Goal: Feedback & Contribution: Submit feedback/report problem

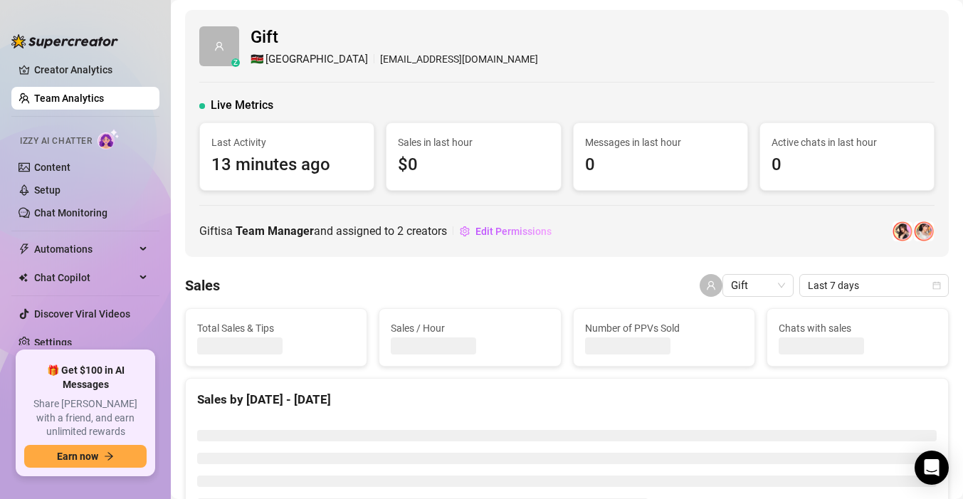
scroll to position [32, 0]
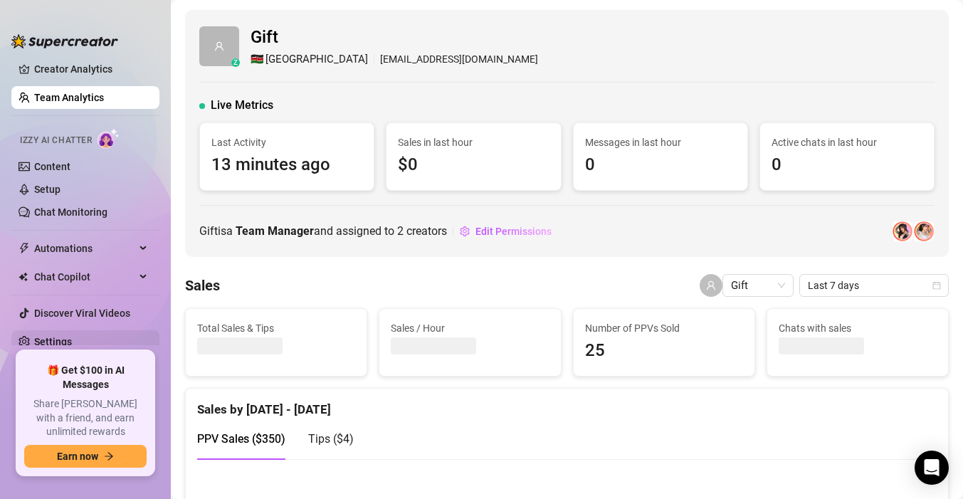
click at [53, 336] on link "Settings" at bounding box center [53, 341] width 38 height 11
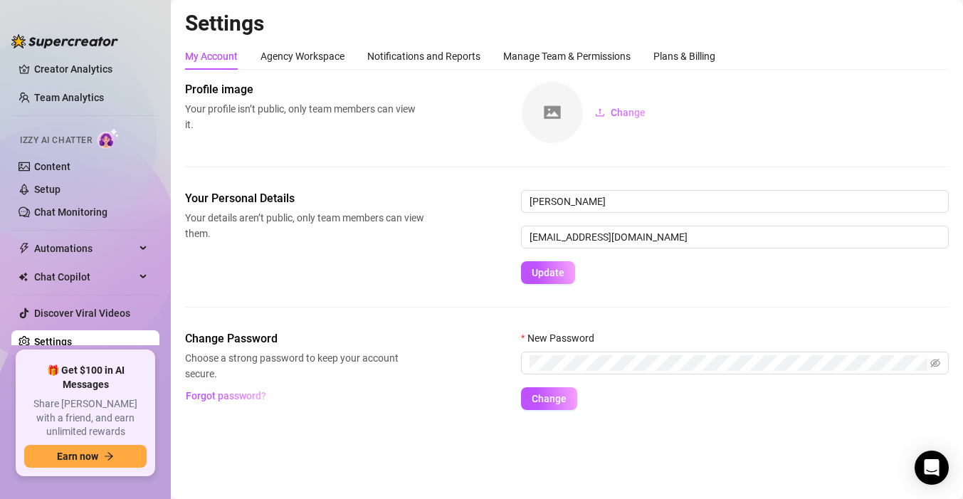
click at [939, 444] on main "Settings My Account Agency Workspace Notifications and Reports Manage Team & Pe…" at bounding box center [567, 249] width 792 height 499
click at [934, 452] on div "Open Intercom Messenger" at bounding box center [932, 468] width 38 height 38
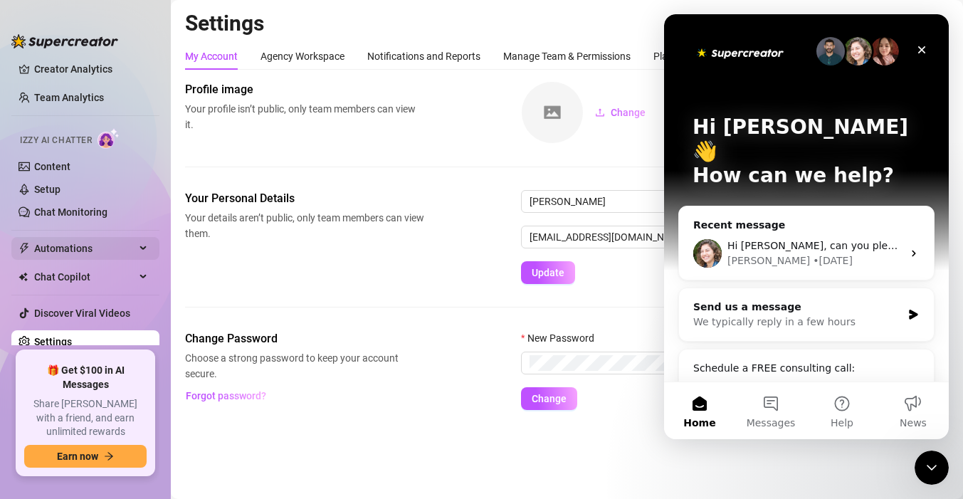
click at [65, 253] on span "Automations" at bounding box center [84, 248] width 101 height 23
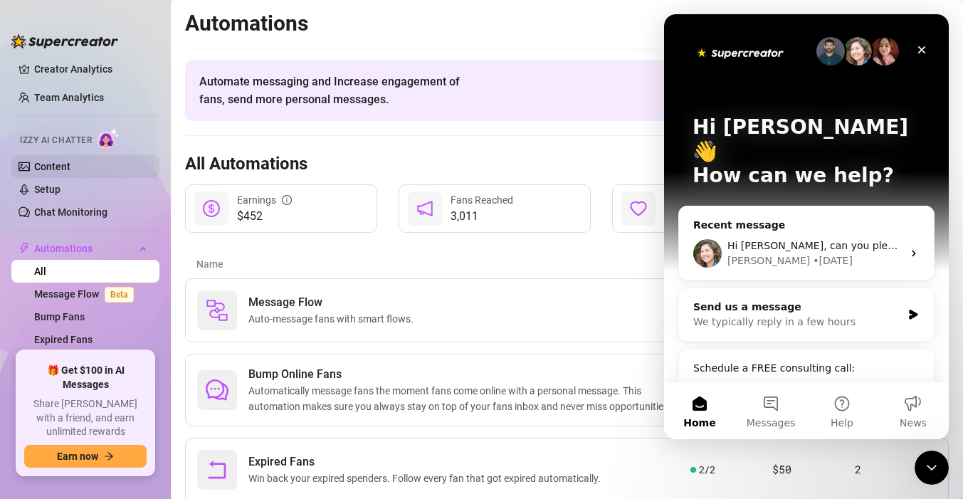
click at [48, 161] on link "Content" at bounding box center [52, 166] width 36 height 11
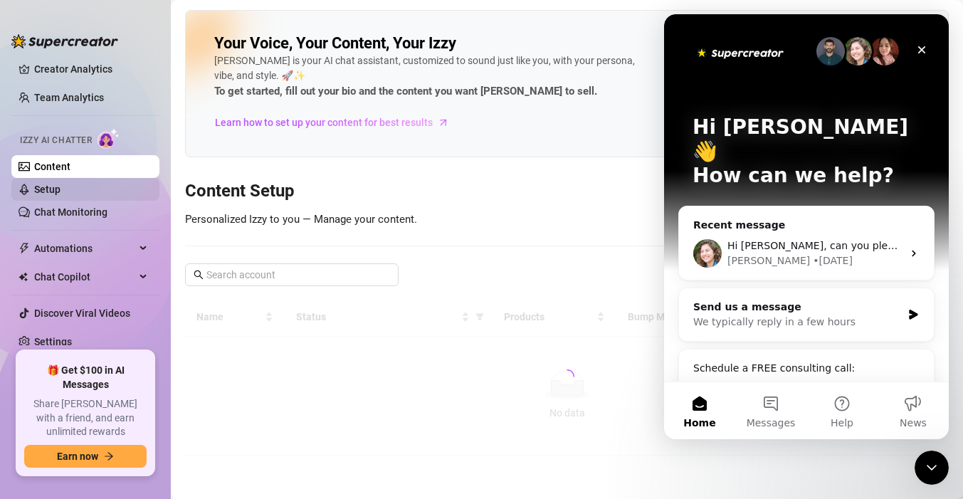
click at [51, 194] on link "Setup" at bounding box center [47, 189] width 26 height 11
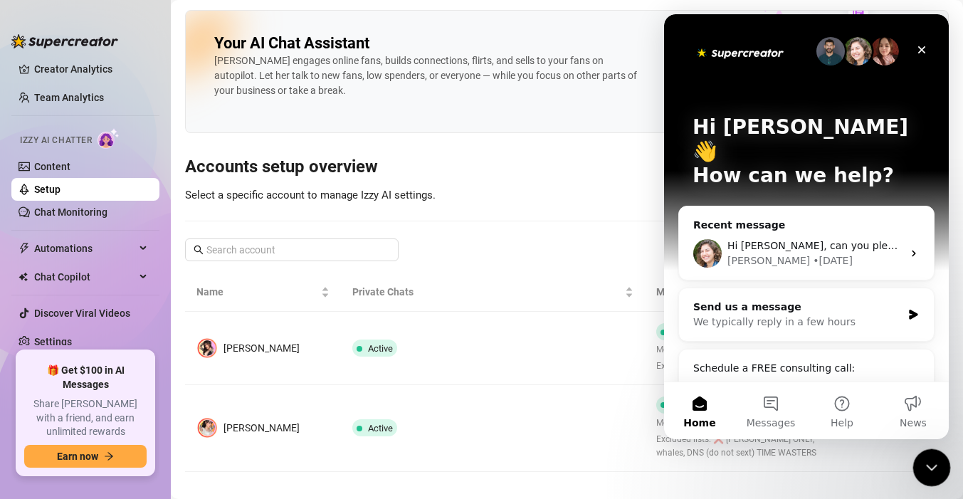
click at [926, 459] on icon "Close Intercom Messenger" at bounding box center [929, 465] width 17 height 17
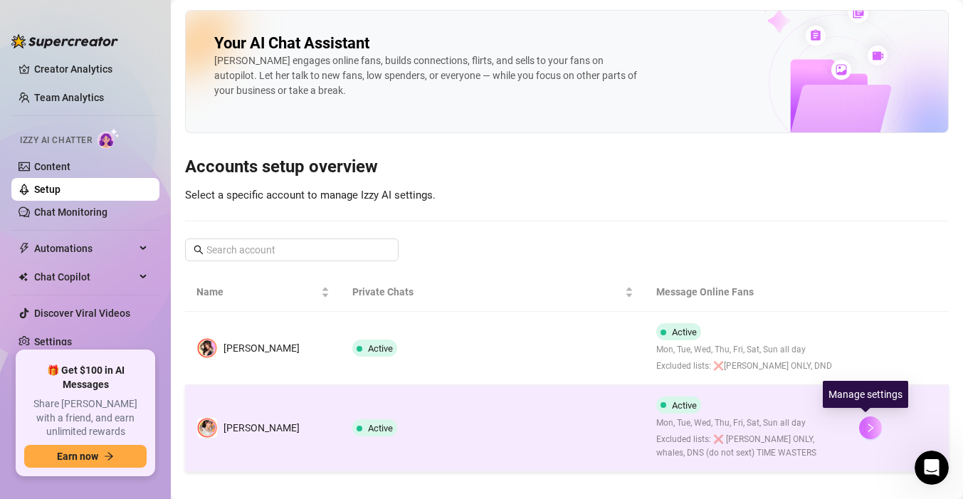
click at [865, 425] on icon "right" at bounding box center [870, 428] width 10 height 10
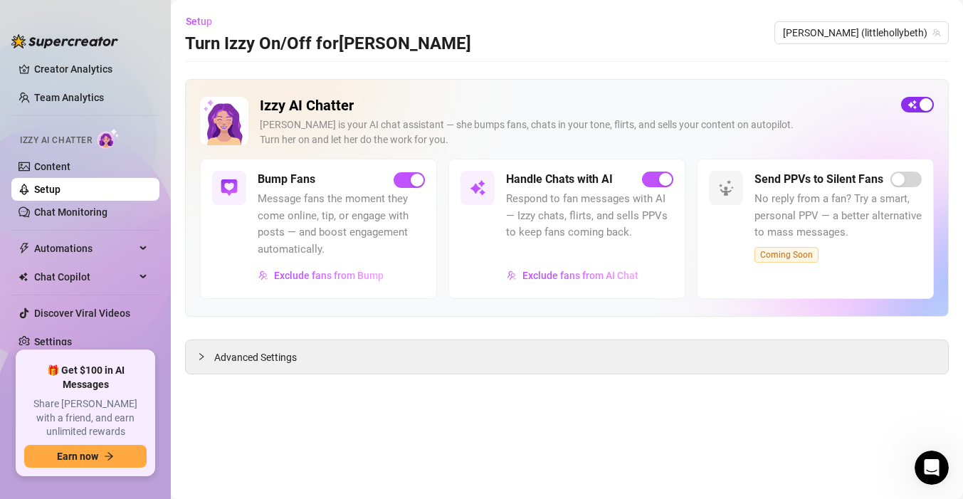
click at [929, 108] on div "button" at bounding box center [925, 104] width 13 height 13
click at [930, 450] on div "Open Intercom Messenger" at bounding box center [929, 465] width 47 height 47
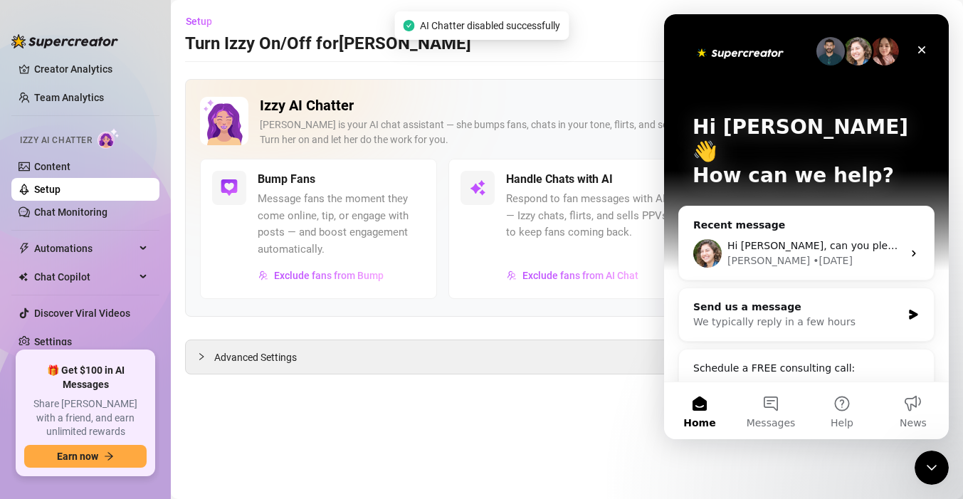
click at [788, 449] on main "Setup Turn Izzy On/Off for [PERSON_NAME] (littlehollybeth) Izzy AI Chatter [PER…" at bounding box center [567, 249] width 792 height 499
click at [778, 413] on button "Messages" at bounding box center [770, 410] width 71 height 57
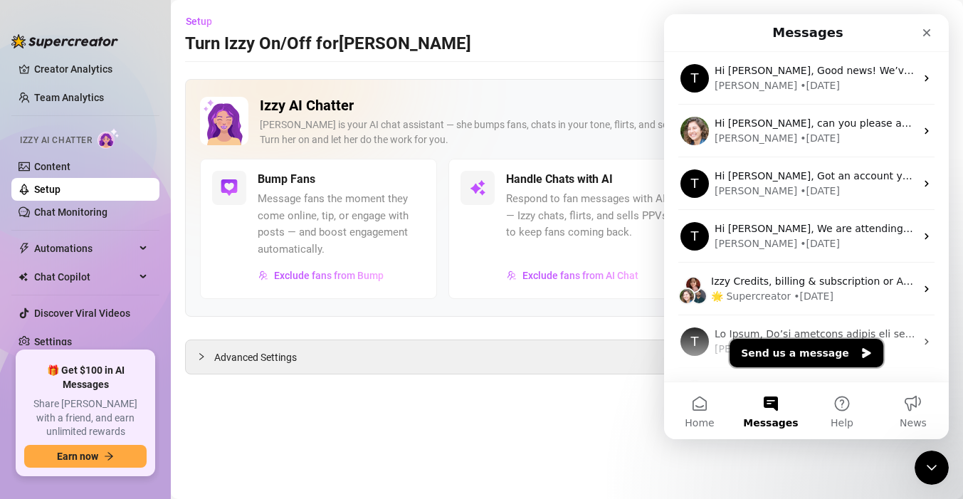
click at [789, 359] on button "Send us a message" at bounding box center [806, 353] width 154 height 28
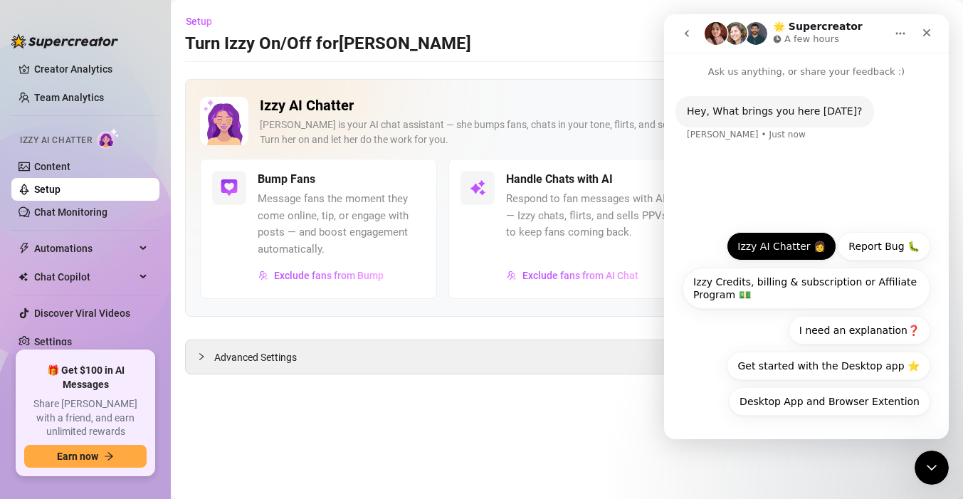
click at [752, 255] on button "Izzy AI Chatter 👩" at bounding box center [781, 246] width 110 height 28
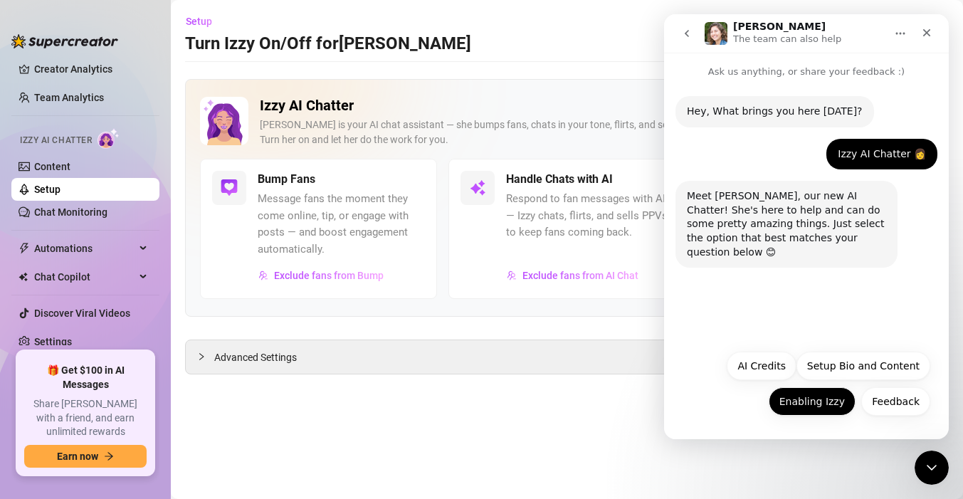
click at [800, 409] on button "Enabling Izzy" at bounding box center [811, 401] width 87 height 28
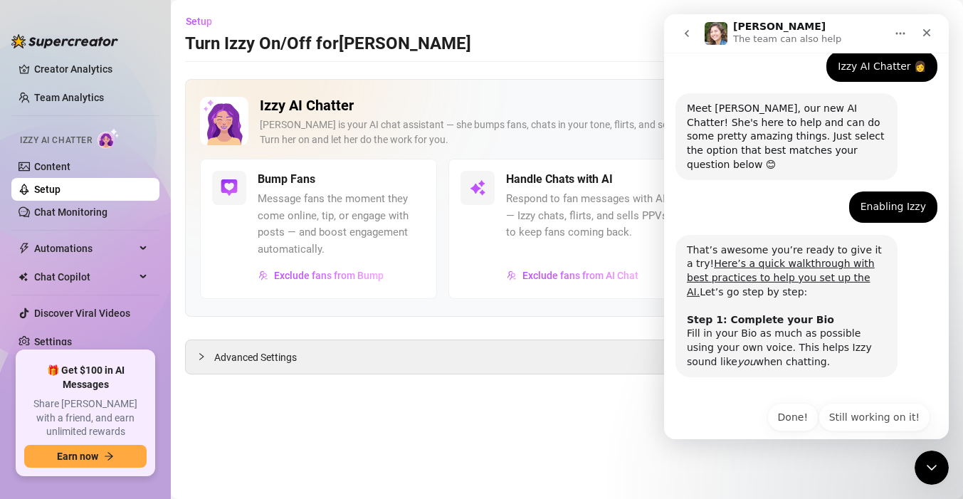
scroll to position [90, 0]
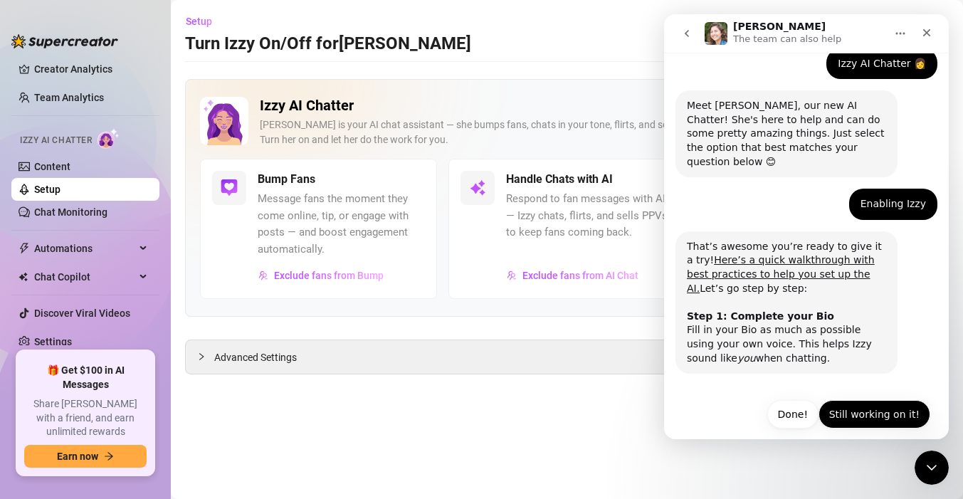
click at [839, 405] on button "Still working on it!" at bounding box center [874, 414] width 112 height 28
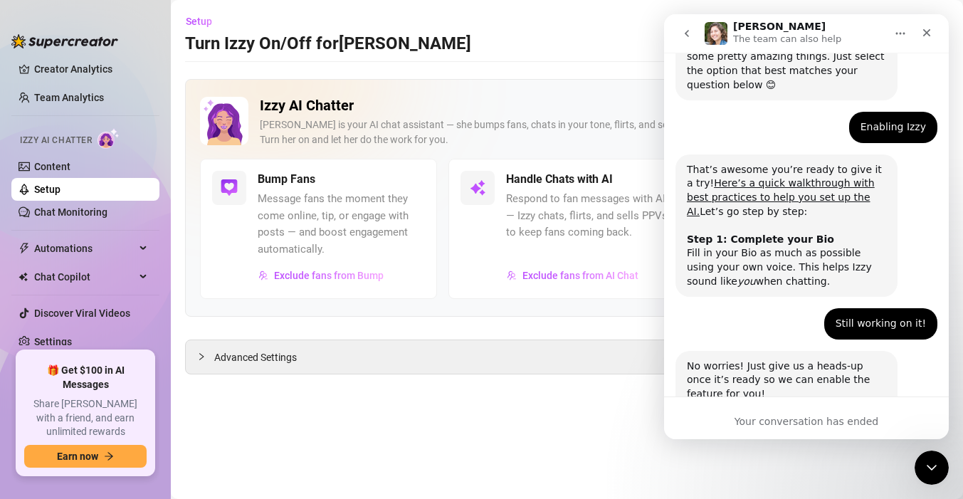
scroll to position [210, 0]
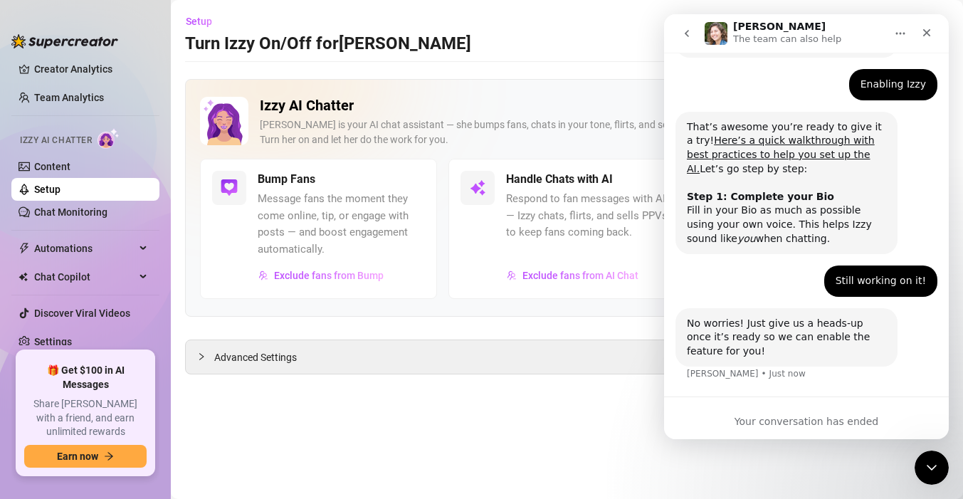
click at [688, 37] on icon "go back" at bounding box center [686, 33] width 11 height 11
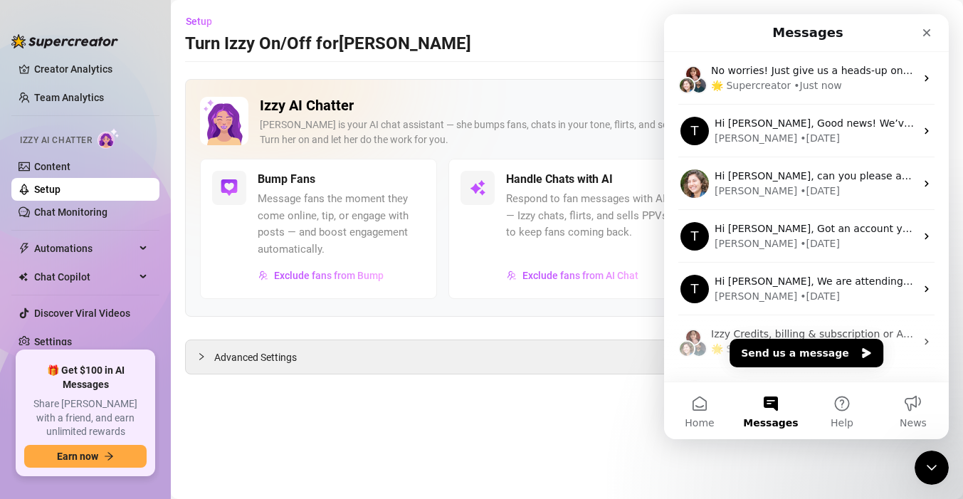
scroll to position [0, 0]
click at [795, 353] on button "Send us a message" at bounding box center [806, 353] width 154 height 28
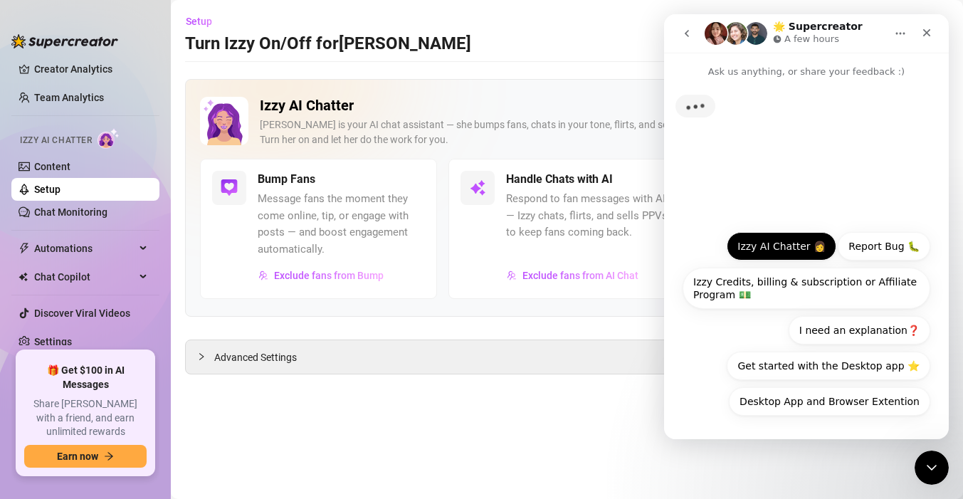
click at [772, 254] on button "Izzy AI Chatter 👩" at bounding box center [781, 246] width 110 height 28
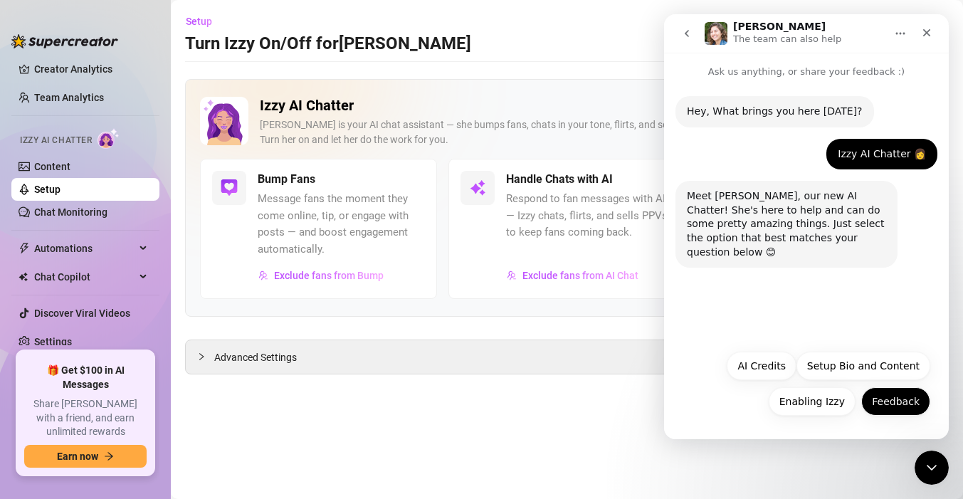
click at [875, 405] on button "Feedback" at bounding box center [895, 401] width 69 height 28
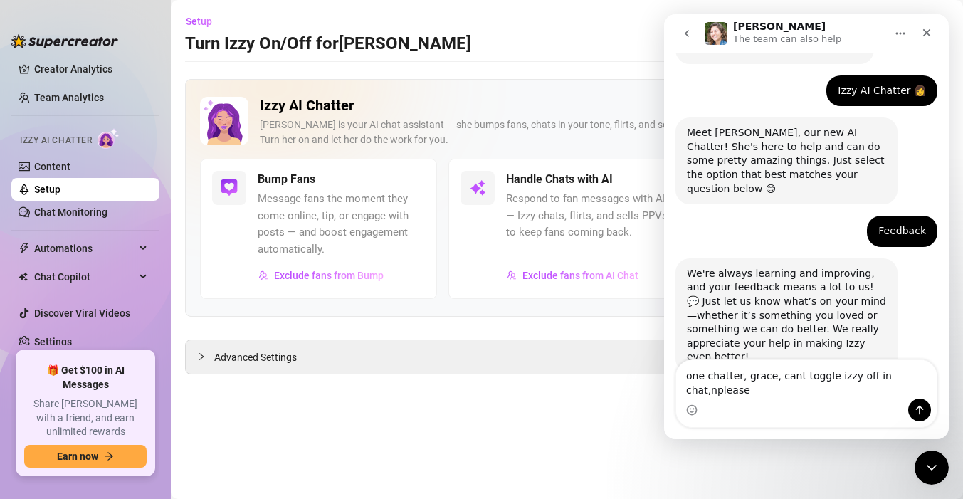
scroll to position [78, 0]
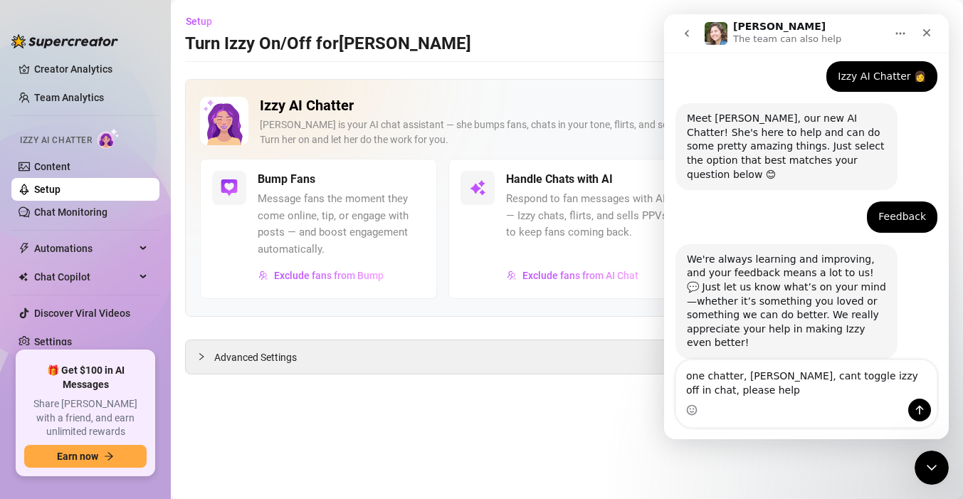
click at [751, 383] on textarea "one chatter, [PERSON_NAME], cant toggle izzy off in chat, please help" at bounding box center [806, 379] width 260 height 38
click at [775, 389] on textarea "one chatter, [PERSON_NAME], cant toggle izzy off in chat, please help. ive diss…" at bounding box center [806, 379] width 260 height 38
click at [810, 389] on textarea "one chatter, [PERSON_NAME], cant toggle izzy off in chat, please help. ive disa…" at bounding box center [806, 379] width 260 height 38
type textarea "one chatter, [PERSON_NAME], cant toggle izzy off in chat, please help. ive disa…"
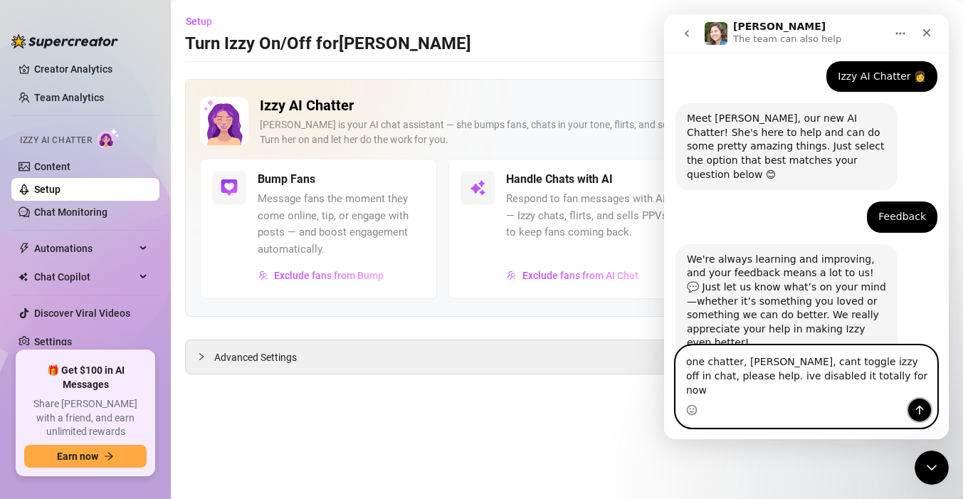
click at [913, 405] on icon "Send a message…" at bounding box center [918, 409] width 11 height 11
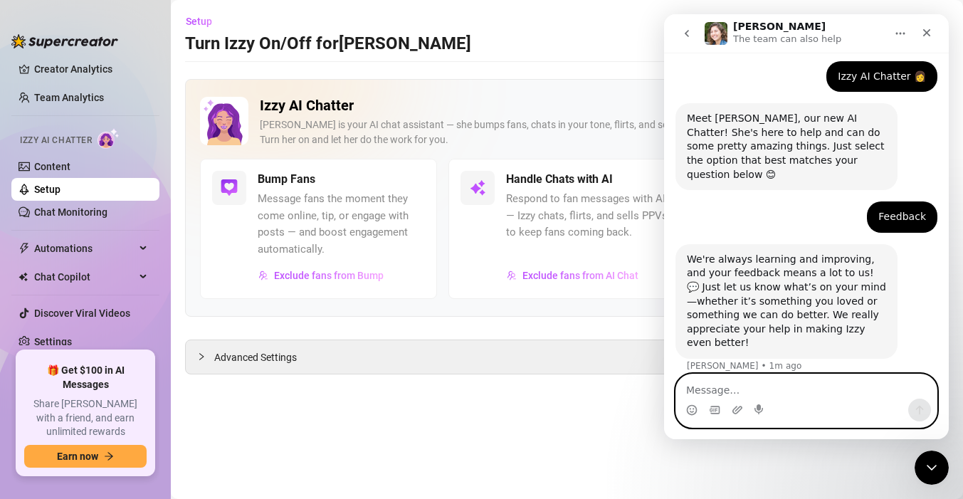
scroll to position [134, 0]
